Goal: Complete application form

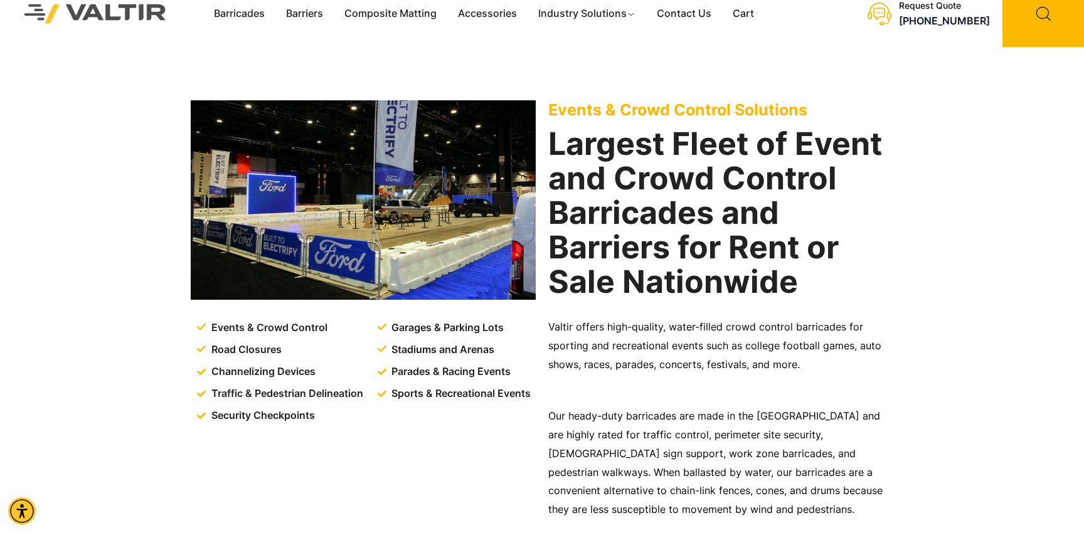
scroll to position [20, 0]
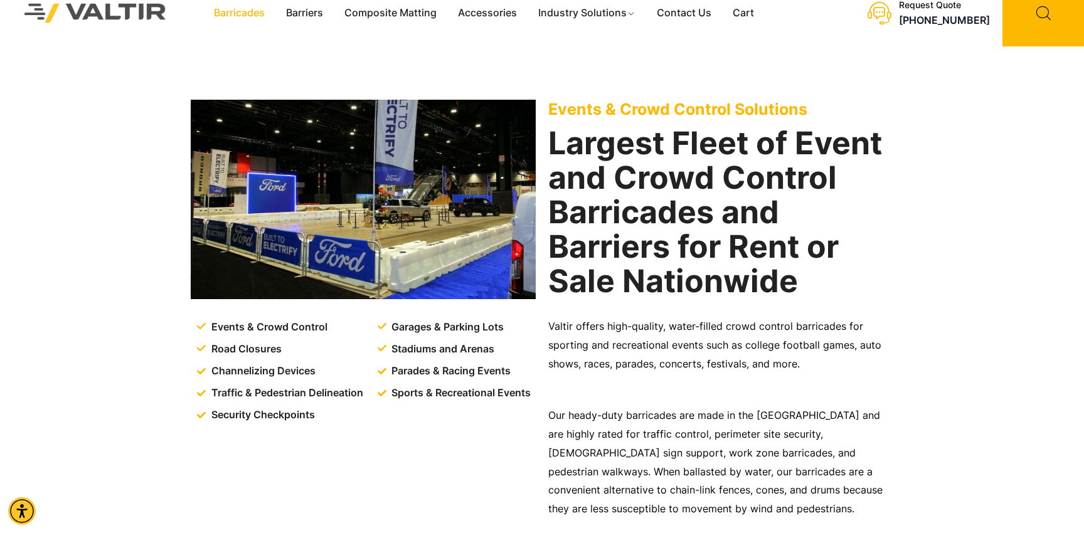
click at [256, 4] on link "Barricades" at bounding box center [239, 13] width 72 height 19
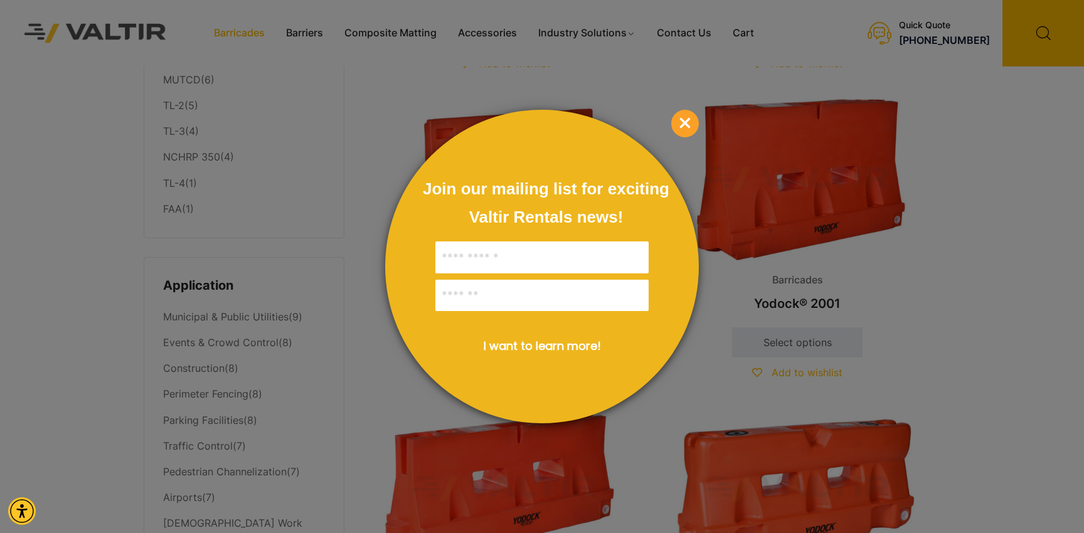
scroll to position [332, 0]
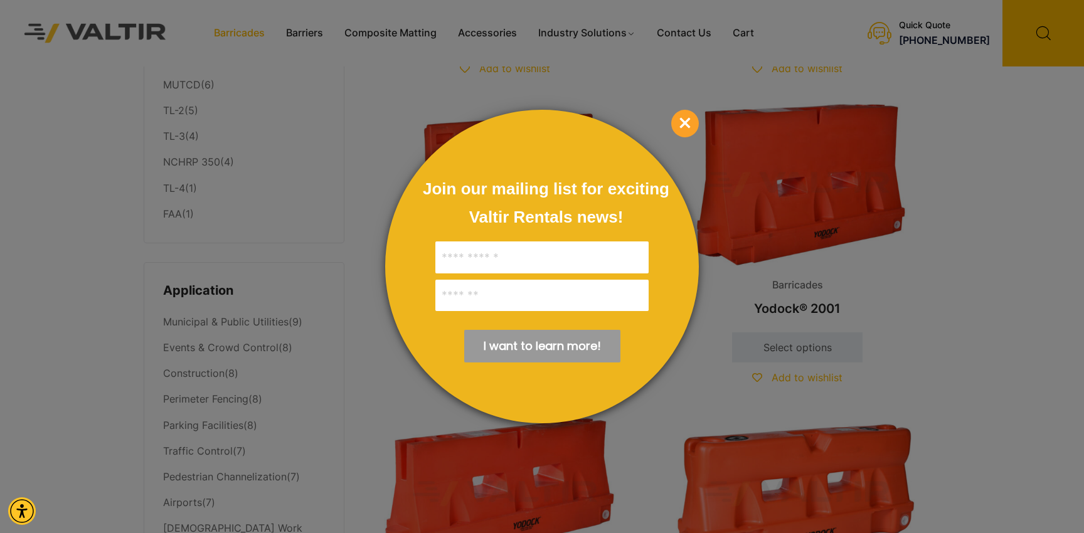
click at [689, 120] on span "×" at bounding box center [685, 124] width 28 height 28
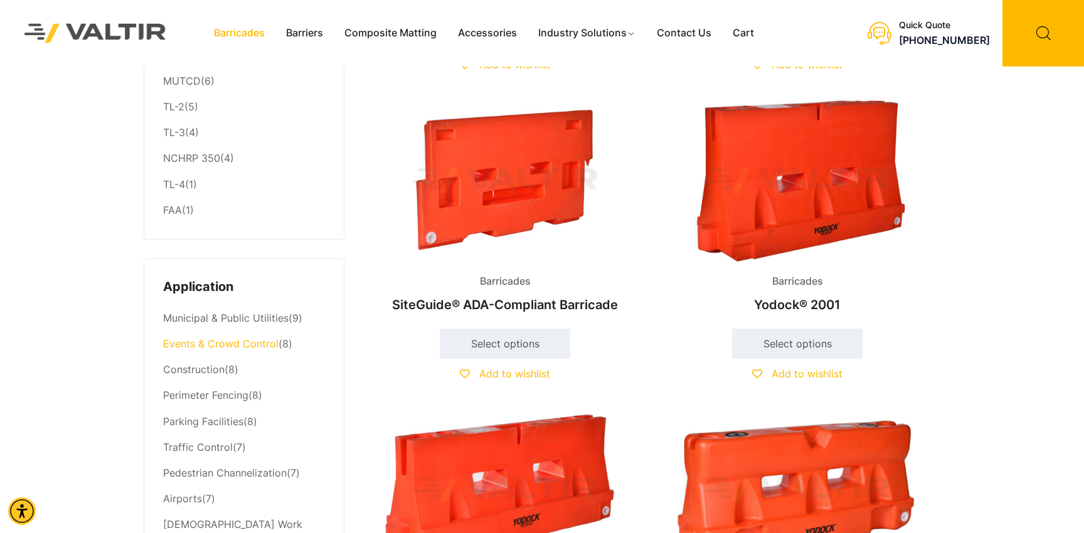
scroll to position [335, 0]
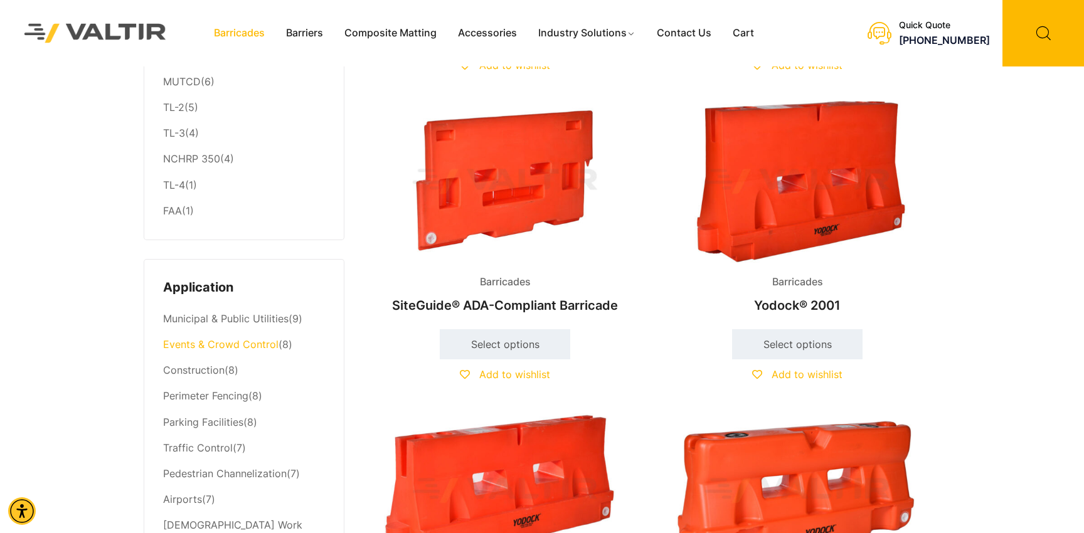
click at [243, 346] on link "Events & Crowd Control" at bounding box center [220, 344] width 115 height 13
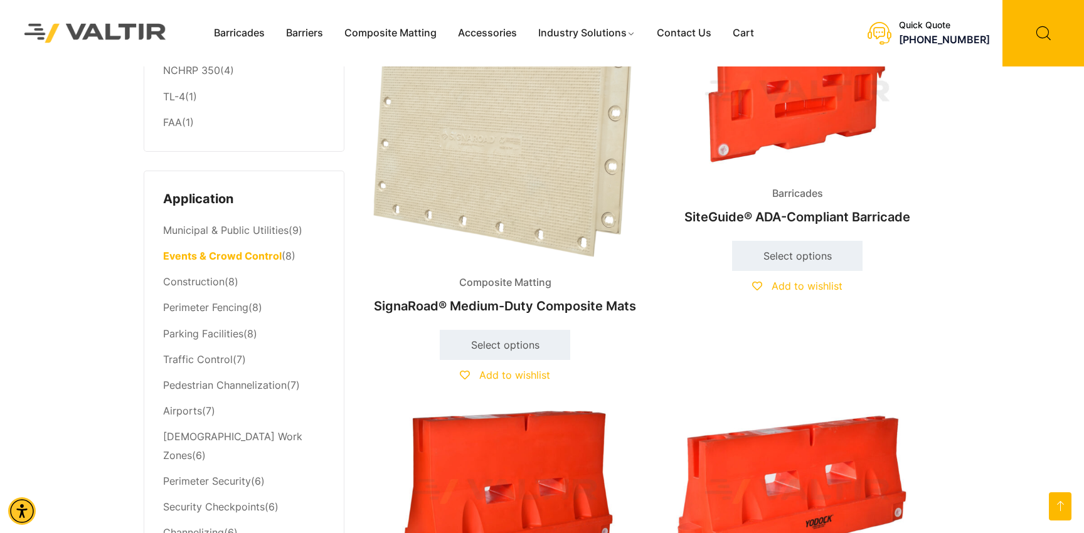
scroll to position [364, 0]
